Goal: Task Accomplishment & Management: Manage account settings

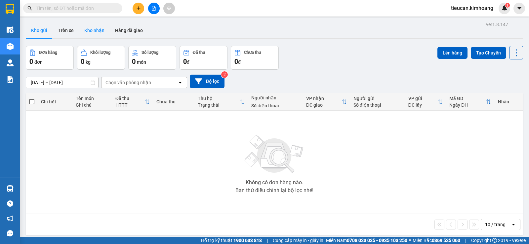
click at [97, 29] on button "Kho nhận" at bounding box center [94, 30] width 31 height 16
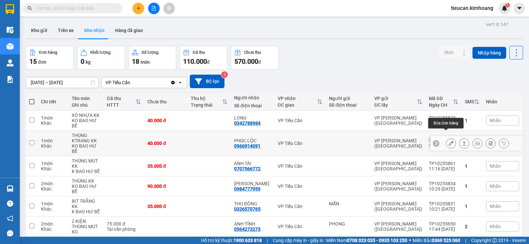
click at [449, 141] on icon at bounding box center [451, 143] width 5 height 5
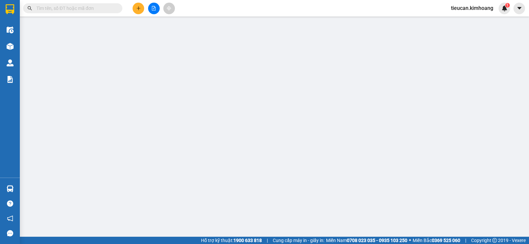
type input "0966914091"
type input "PHÚC LỘC"
type input "40.000"
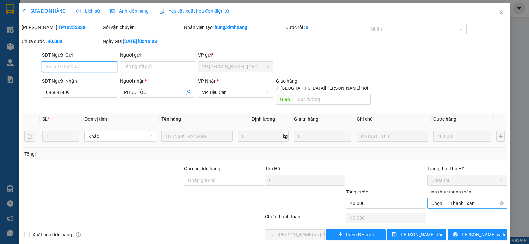
click at [455, 199] on span "Chọn HT Thanh Toán" at bounding box center [467, 204] width 72 height 10
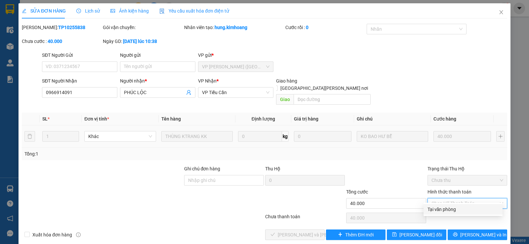
click at [451, 209] on div "Tại văn phòng" at bounding box center [462, 209] width 71 height 7
type input "0"
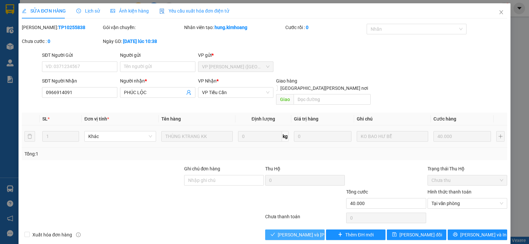
click at [287, 231] on span "[PERSON_NAME] và [PERSON_NAME] hàng" at bounding box center [322, 234] width 89 height 7
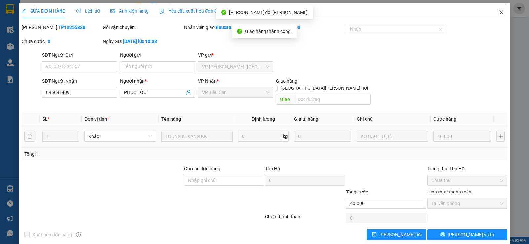
click at [498, 14] on icon "close" at bounding box center [500, 12] width 5 height 5
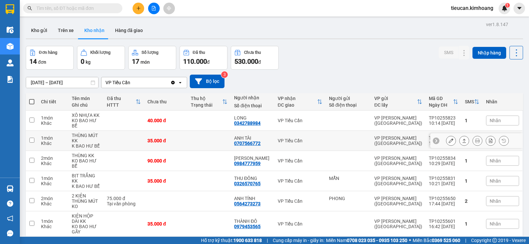
scroll to position [66, 0]
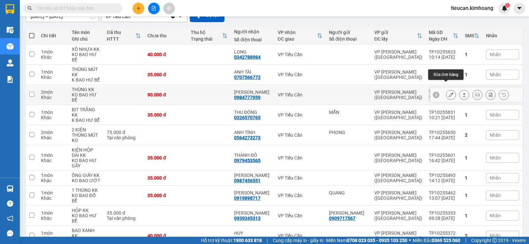
click at [449, 93] on icon at bounding box center [451, 95] width 5 height 5
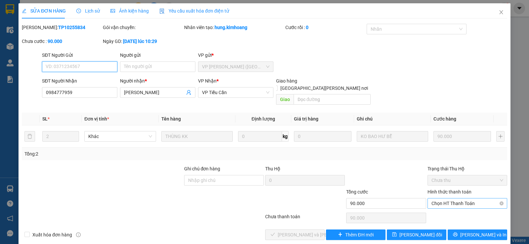
click at [458, 199] on span "Chọn HT Thanh Toán" at bounding box center [467, 204] width 72 height 10
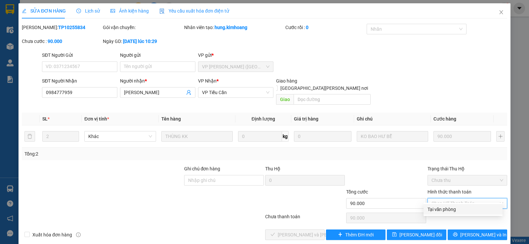
click at [444, 212] on div "Tại văn phòng" at bounding box center [462, 209] width 71 height 7
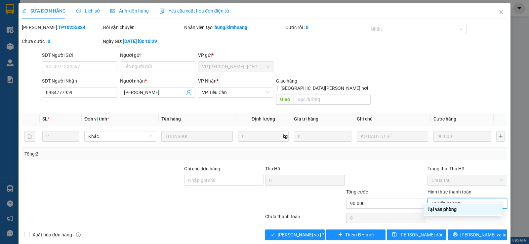
type input "0"
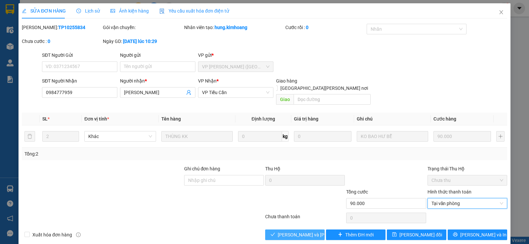
click at [315, 230] on button "[PERSON_NAME] và [PERSON_NAME] hàng" at bounding box center [294, 235] width 59 height 11
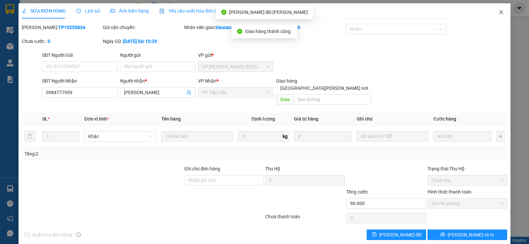
click at [498, 13] on icon "close" at bounding box center [500, 12] width 5 height 5
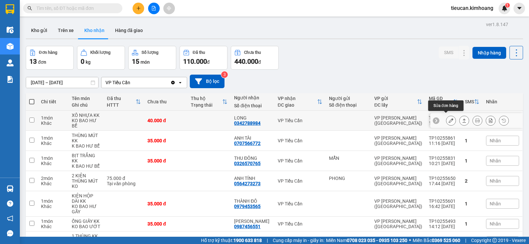
click at [449, 120] on icon at bounding box center [451, 120] width 5 height 5
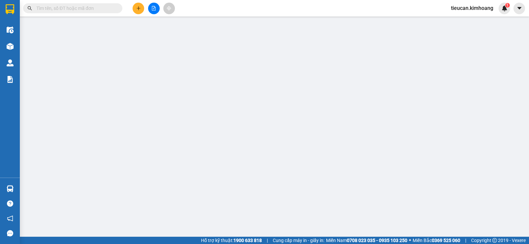
type input "0342788984"
type input "LONG"
type input "40.000"
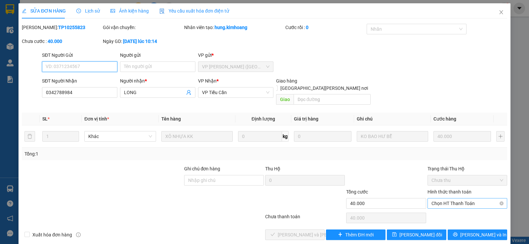
click at [448, 199] on span "Chọn HT Thanh Toán" at bounding box center [467, 204] width 72 height 10
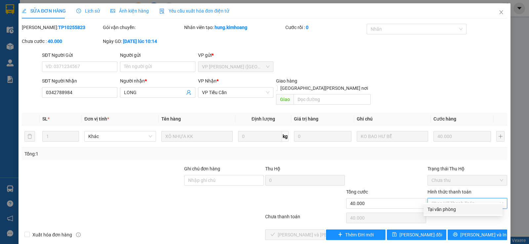
click at [443, 206] on div "Tại văn phòng" at bounding box center [462, 209] width 71 height 7
type input "0"
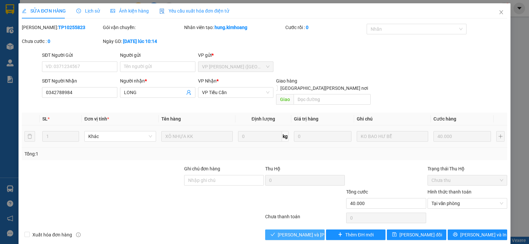
drag, startPoint x: 291, startPoint y: 226, endPoint x: 337, endPoint y: 131, distance: 105.7
click at [291, 231] on span "[PERSON_NAME] và [PERSON_NAME] hàng" at bounding box center [322, 234] width 89 height 7
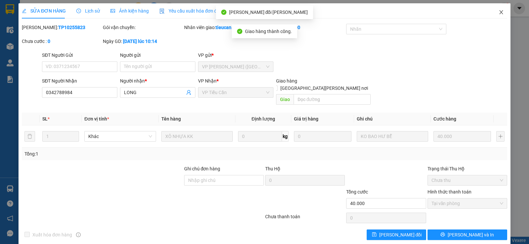
click at [499, 12] on icon "close" at bounding box center [501, 12] width 4 height 4
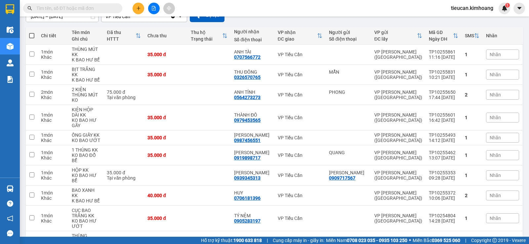
scroll to position [99, 0]
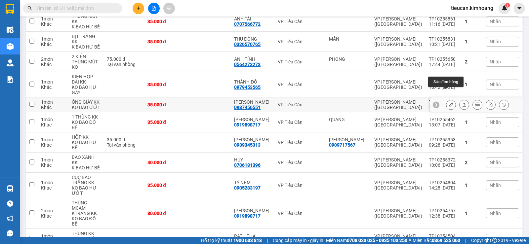
click at [449, 102] on icon at bounding box center [451, 104] width 5 height 5
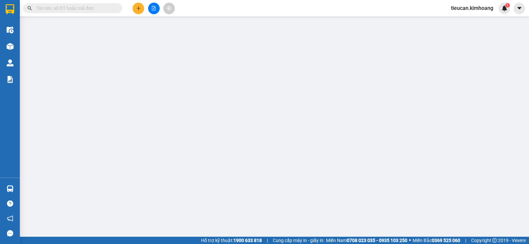
type input "0987456551"
type input "[PERSON_NAME]"
type input "35.000"
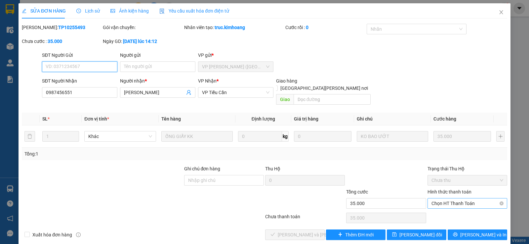
click at [454, 199] on span "Chọn HT Thanh Toán" at bounding box center [467, 204] width 72 height 10
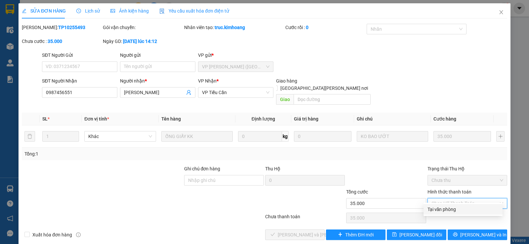
click at [442, 205] on div "Tại văn phòng" at bounding box center [462, 209] width 79 height 11
type input "0"
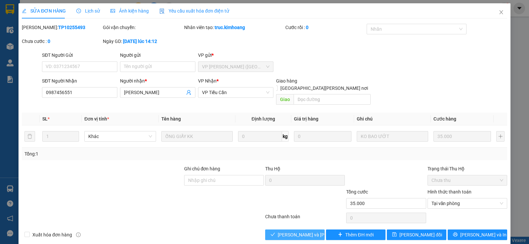
click at [302, 231] on span "[PERSON_NAME] và [PERSON_NAME] hàng" at bounding box center [322, 234] width 89 height 7
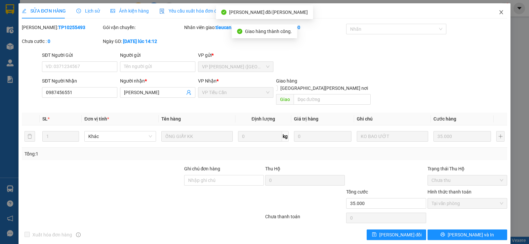
click at [493, 10] on span "Close" at bounding box center [501, 12] width 19 height 19
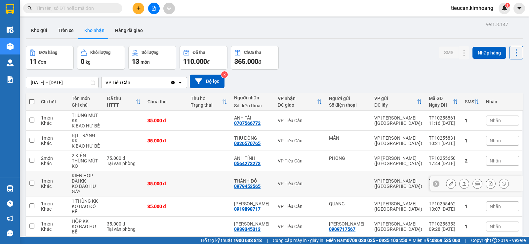
scroll to position [101, 0]
